Goal: Information Seeking & Learning: Learn about a topic

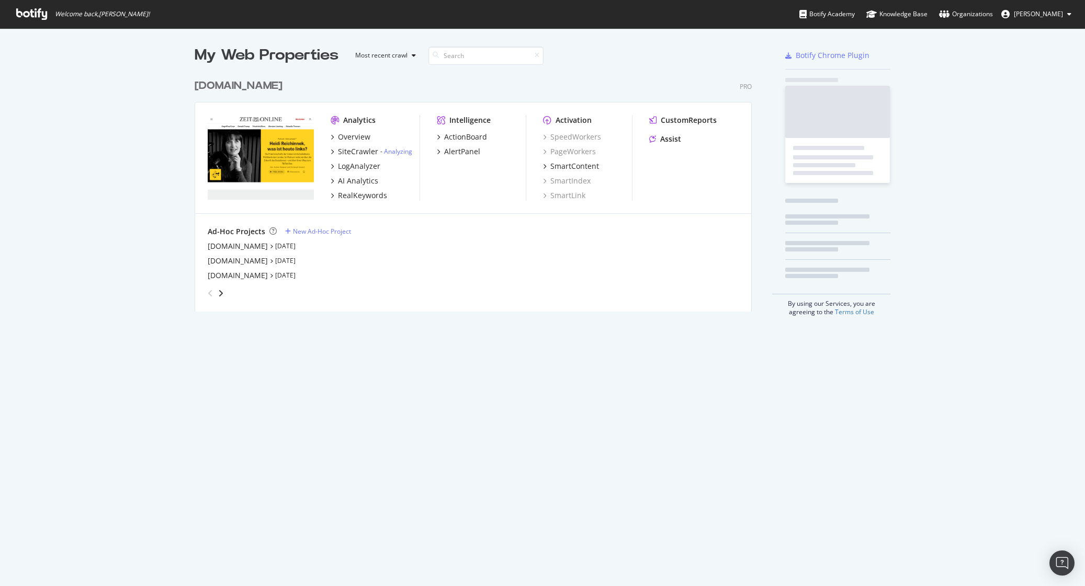
scroll to position [238, 558]
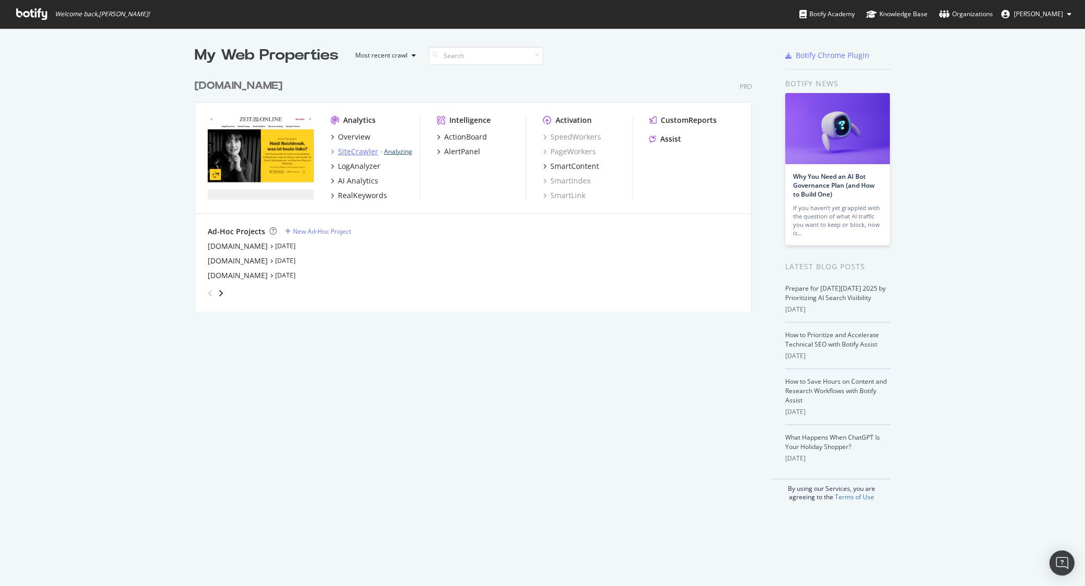
click at [393, 154] on link "Analyzing" at bounding box center [398, 151] width 28 height 9
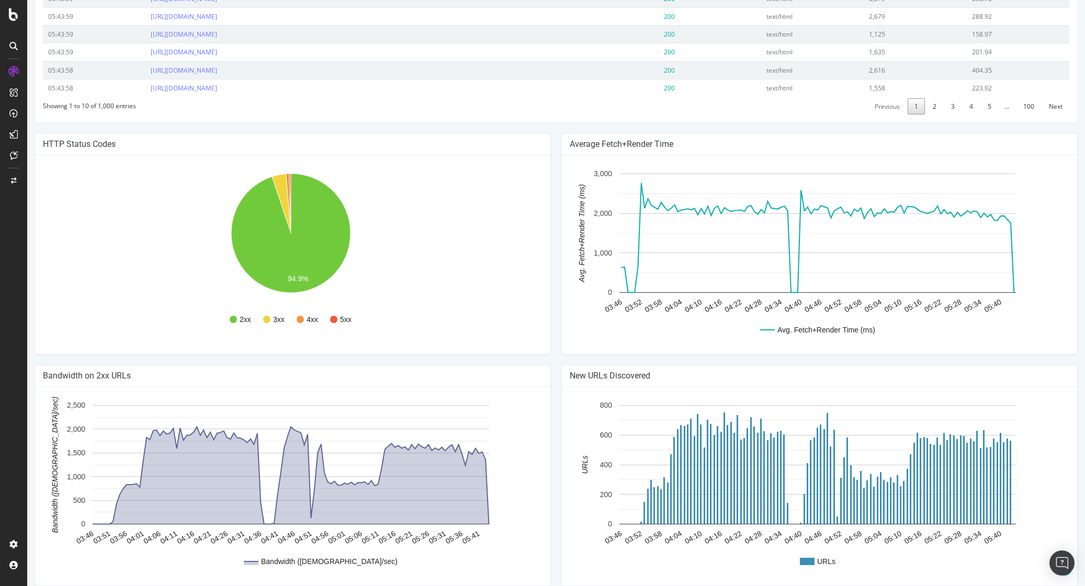
scroll to position [537, 0]
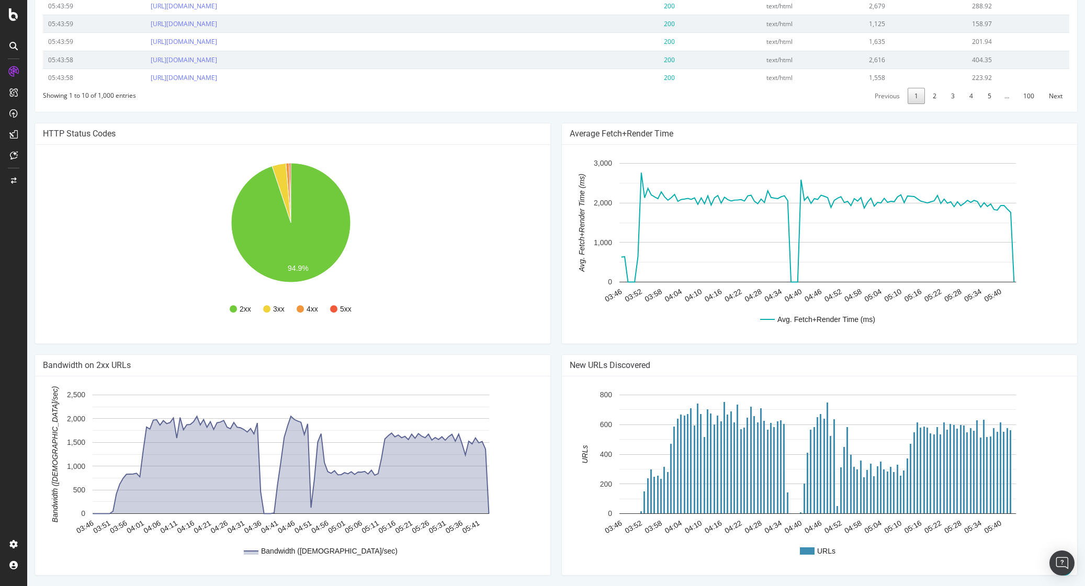
drag, startPoint x: 573, startPoint y: 417, endPoint x: 432, endPoint y: 424, distance: 140.9
click at [572, 418] on rect "A chart." at bounding box center [818, 476] width 496 height 183
